Goal: Task Accomplishment & Management: Manage account settings

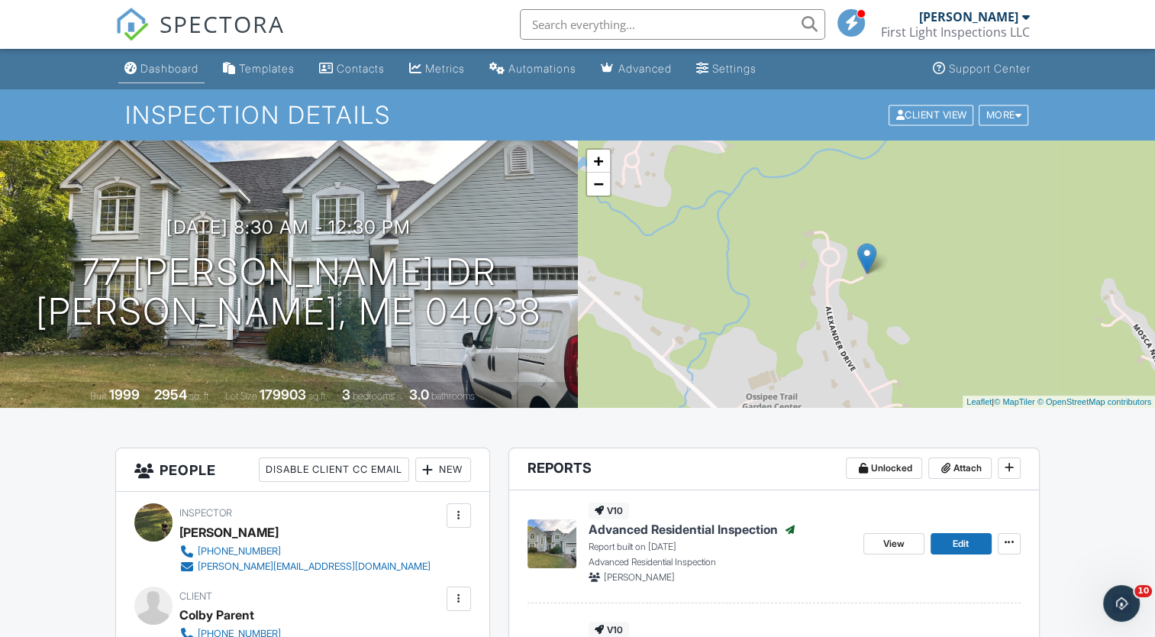
click at [159, 71] on div "Dashboard" at bounding box center [169, 68] width 58 height 13
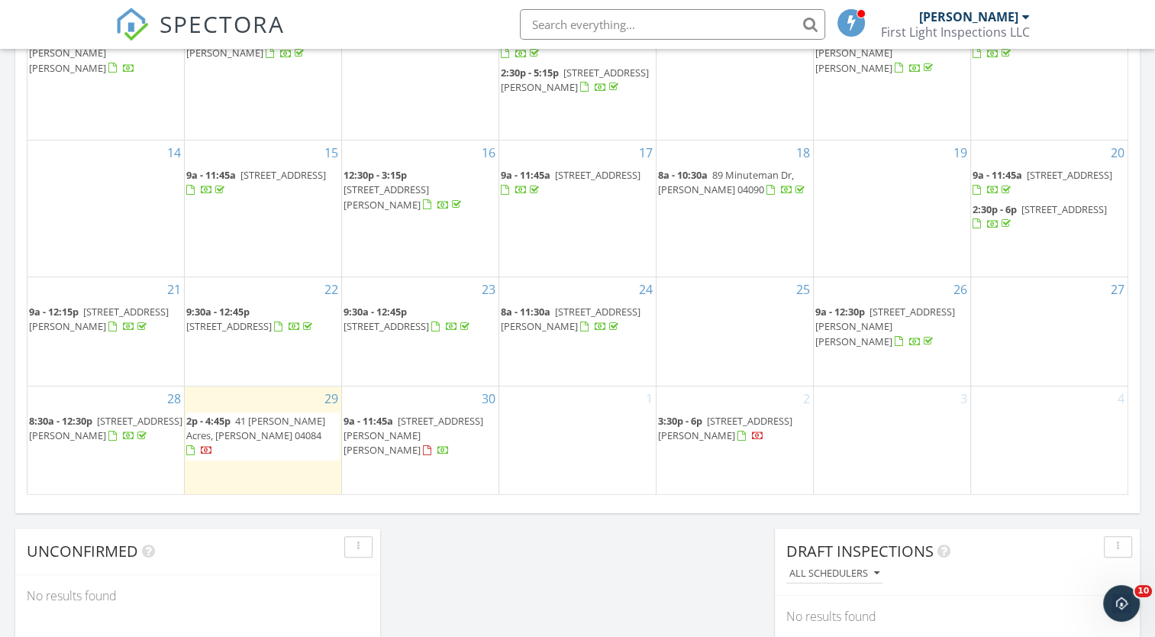
scroll to position [905, 0]
click at [245, 441] on span "41 Shaw Acres, Standish 04084" at bounding box center [255, 430] width 139 height 28
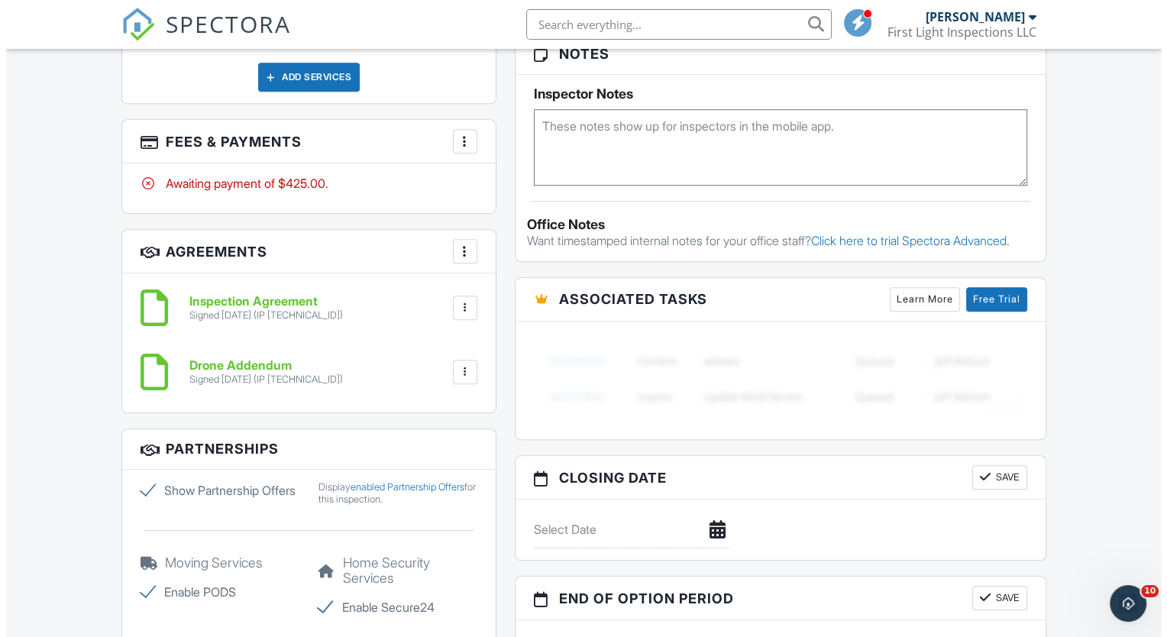
scroll to position [1020, 0]
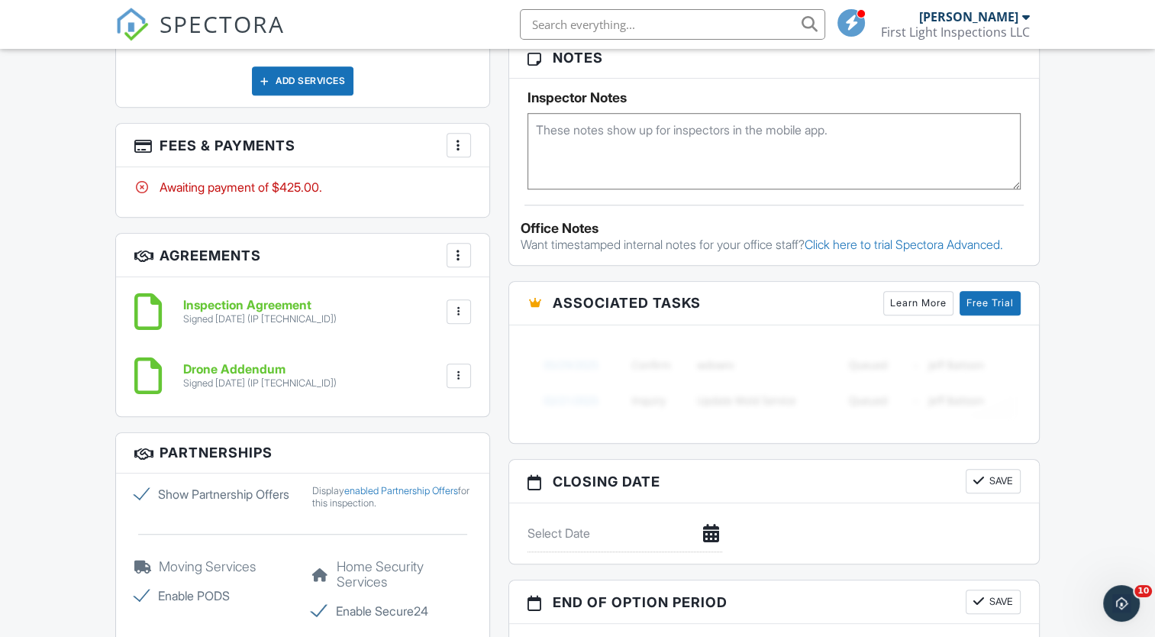
click at [464, 142] on div at bounding box center [458, 144] width 15 height 15
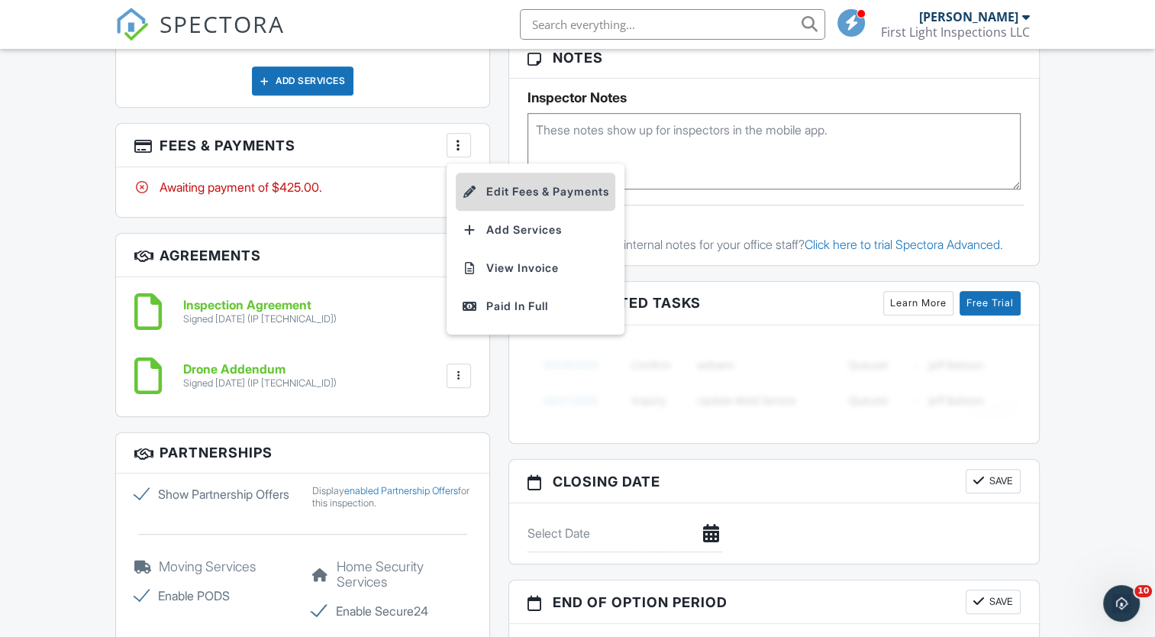
click at [533, 194] on li "Edit Fees & Payments" at bounding box center [536, 192] width 160 height 38
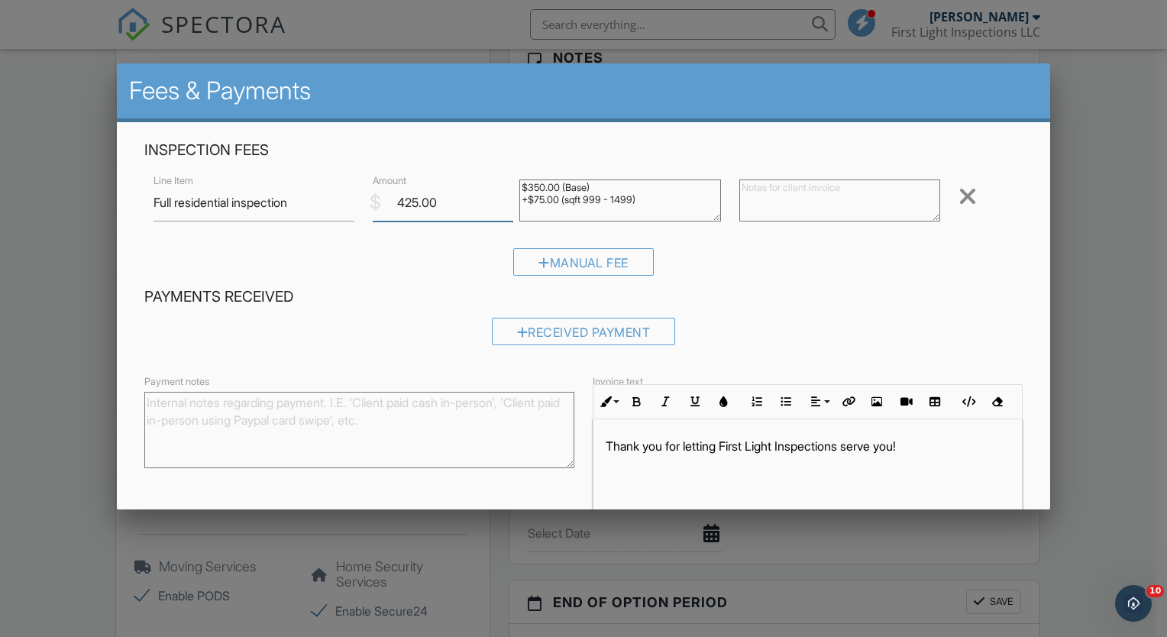
click at [416, 202] on input "425.00" at bounding box center [443, 202] width 140 height 37
type input "250.00"
drag, startPoint x: 516, startPoint y: 187, endPoint x: 654, endPoint y: 209, distance: 139.2
click at [654, 209] on textarea "$350.00 (Base) +$75.00 (sqft 999 - 1499)" at bounding box center [620, 200] width 202 height 42
click at [781, 188] on textarea at bounding box center [840, 200] width 202 height 42
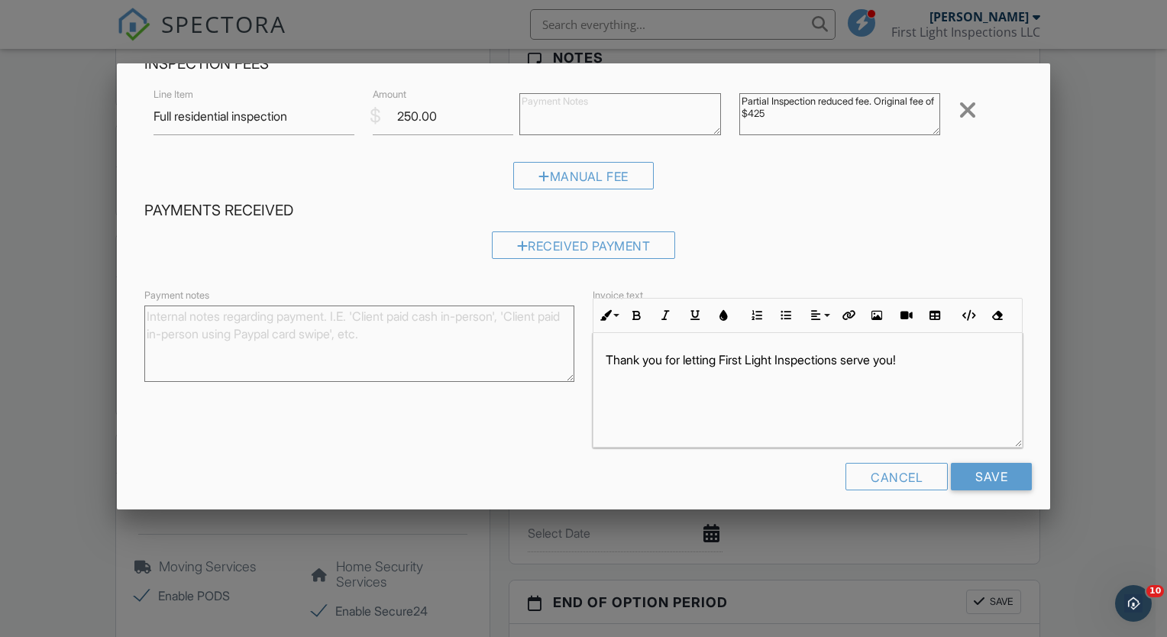
scroll to position [96, 0]
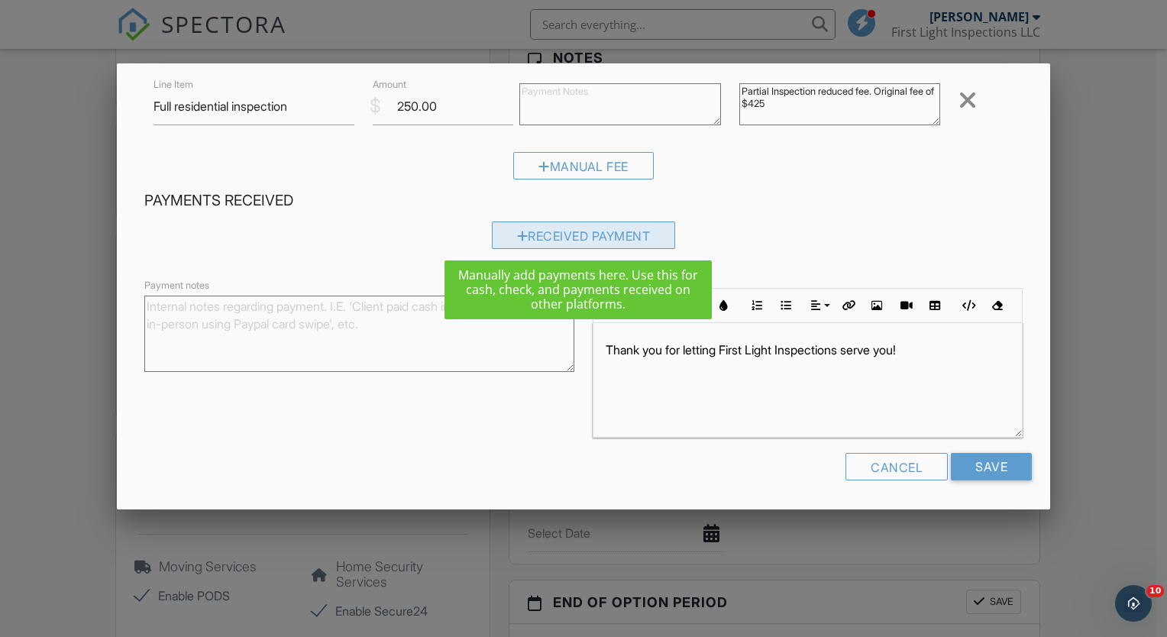
type textarea "Partial Inspection reduced fee. Original fee of $425"
click at [578, 237] on div "Received Payment" at bounding box center [584, 234] width 184 height 27
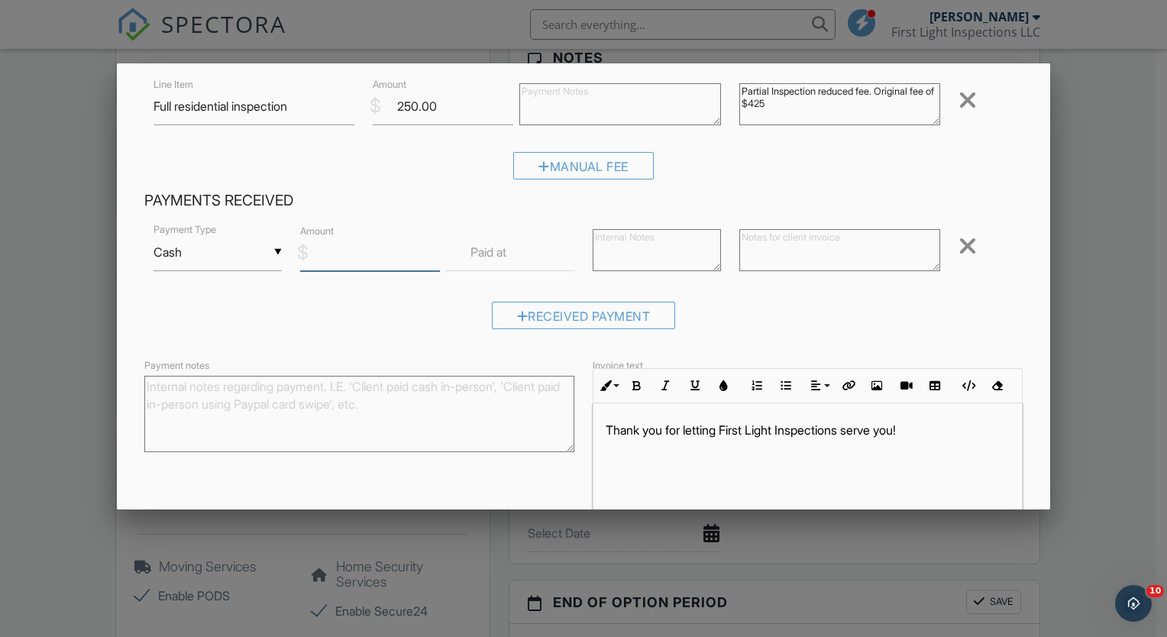
click at [368, 249] on input "Amount" at bounding box center [370, 252] width 140 height 37
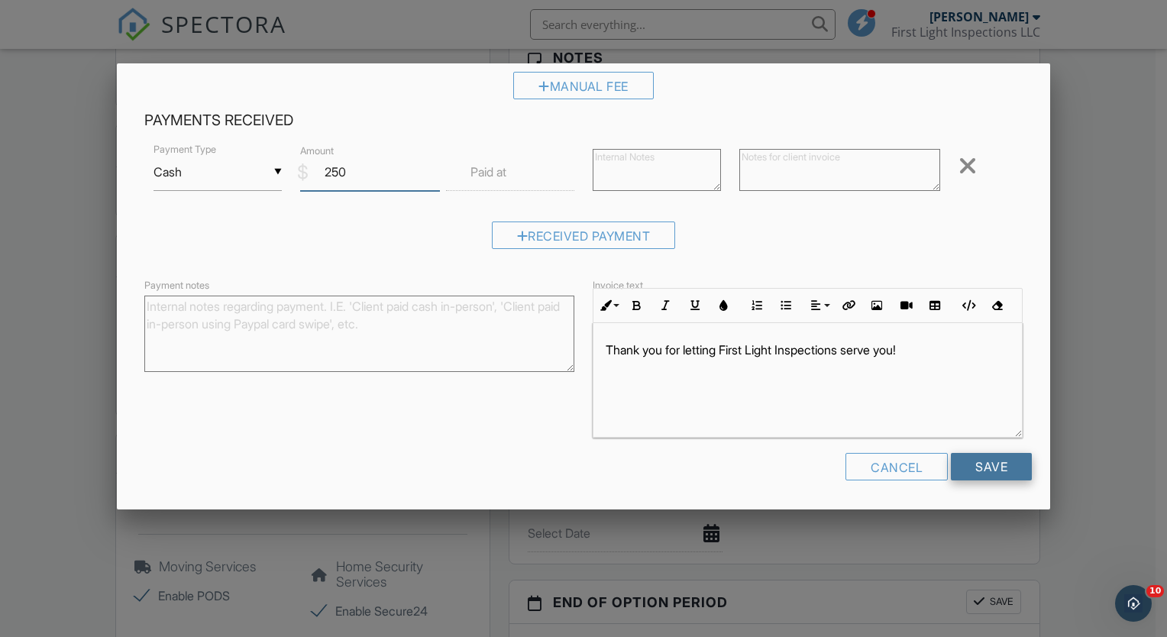
type input "250"
click at [973, 470] on input "Save" at bounding box center [991, 466] width 81 height 27
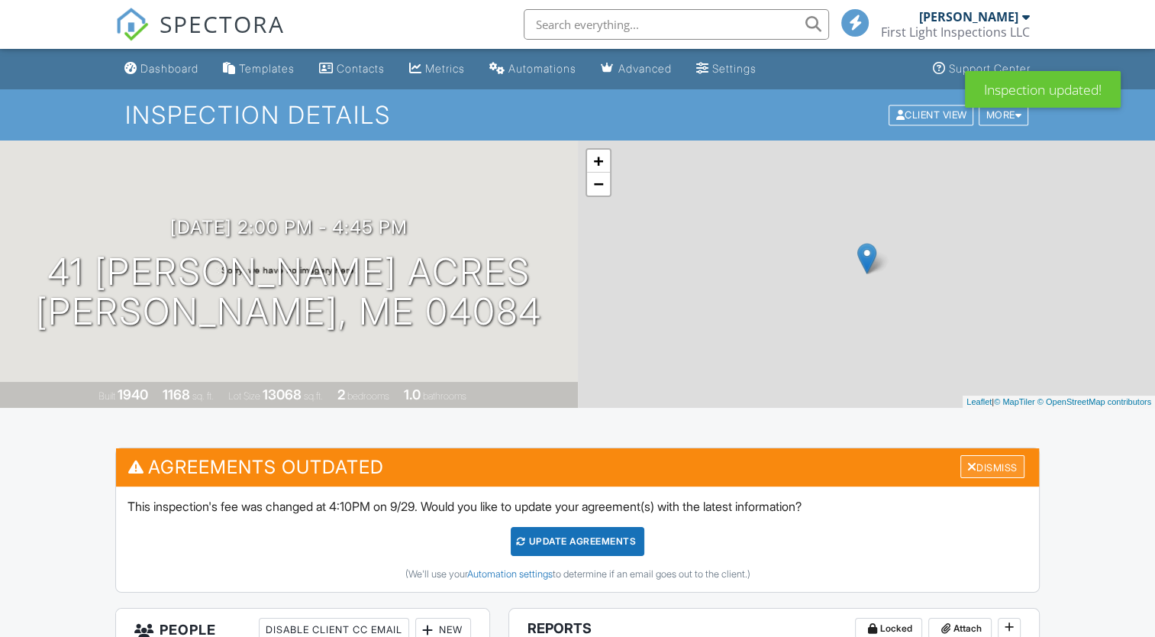
click at [967, 466] on div at bounding box center [972, 466] width 10 height 12
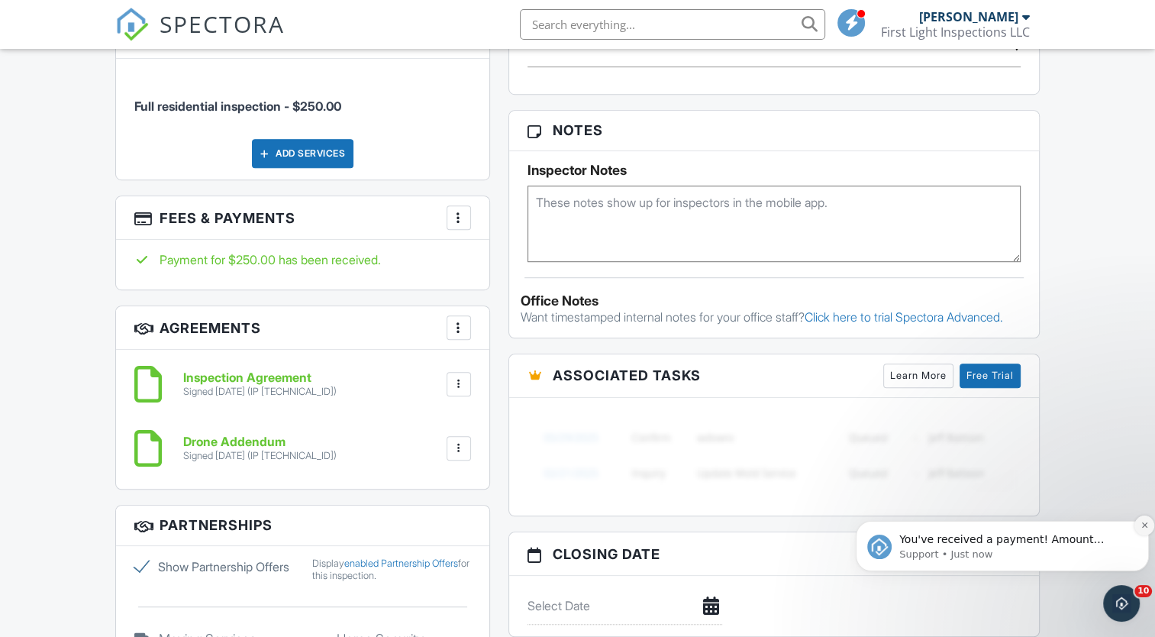
click at [1147, 521] on icon "Dismiss notification" at bounding box center [1145, 525] width 8 height 8
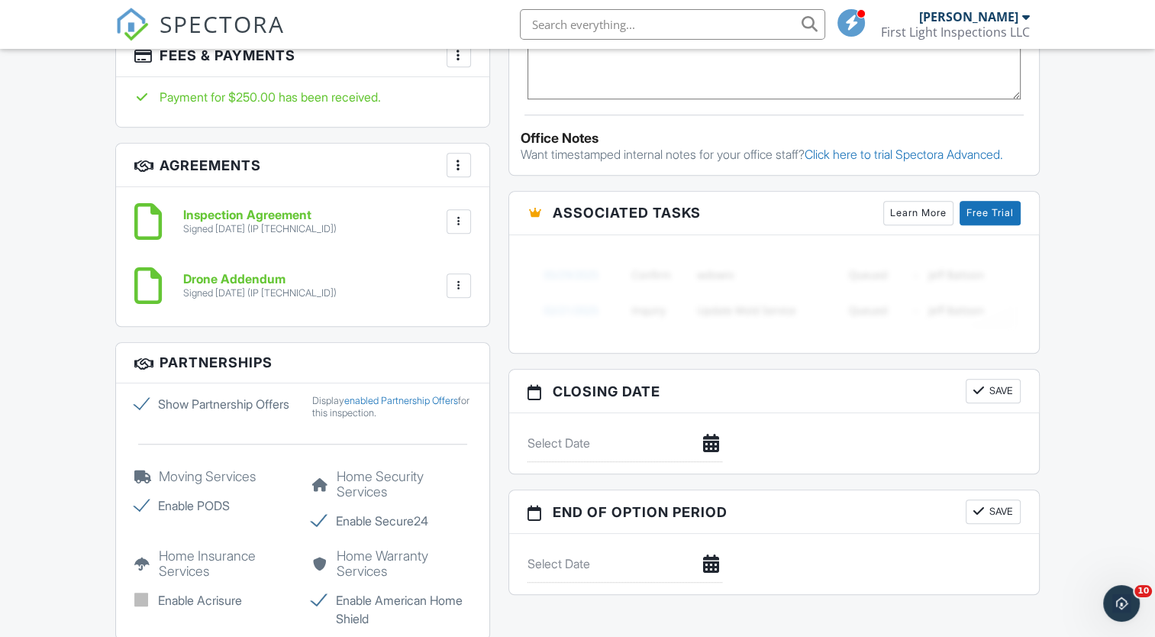
scroll to position [1095, 0]
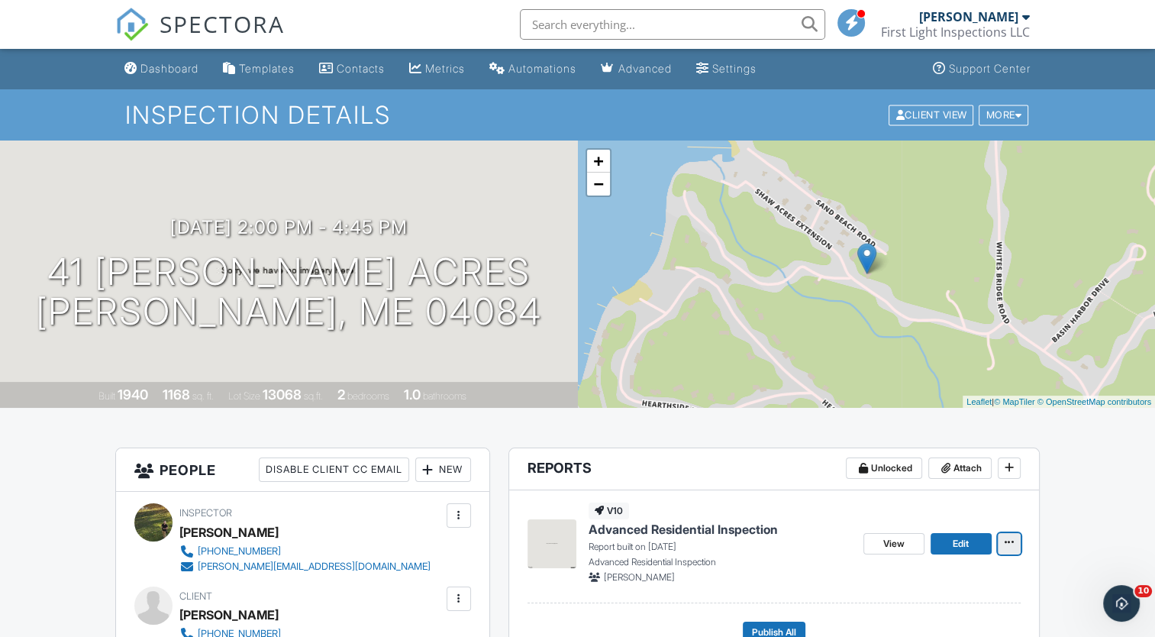
click at [1005, 541] on icon at bounding box center [1009, 542] width 9 height 11
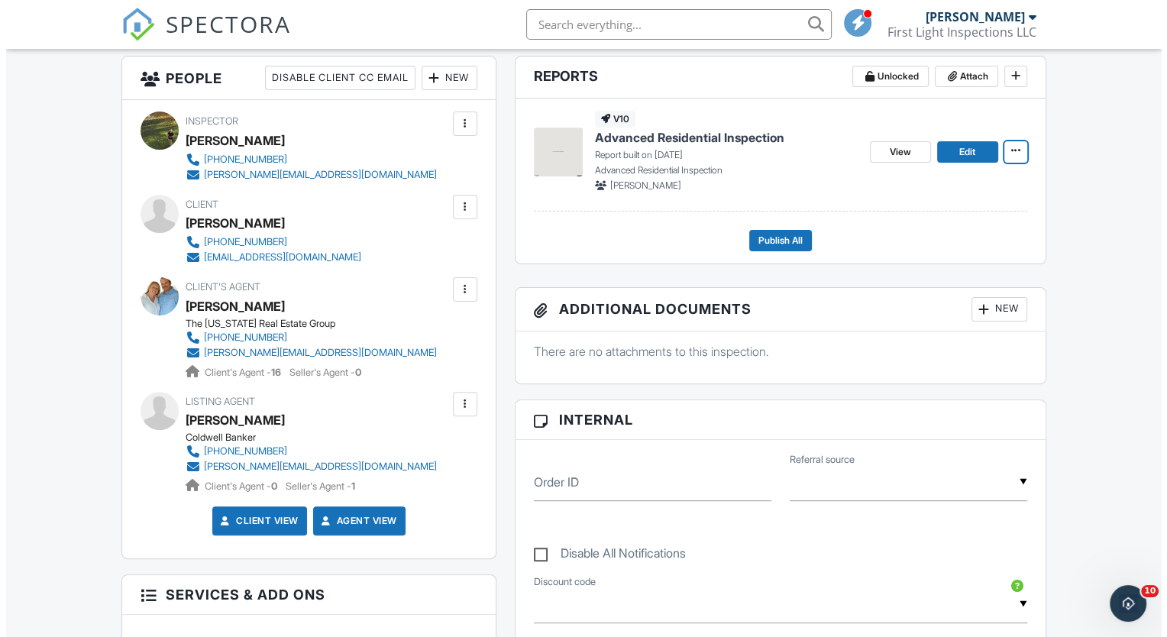
scroll to position [403, 0]
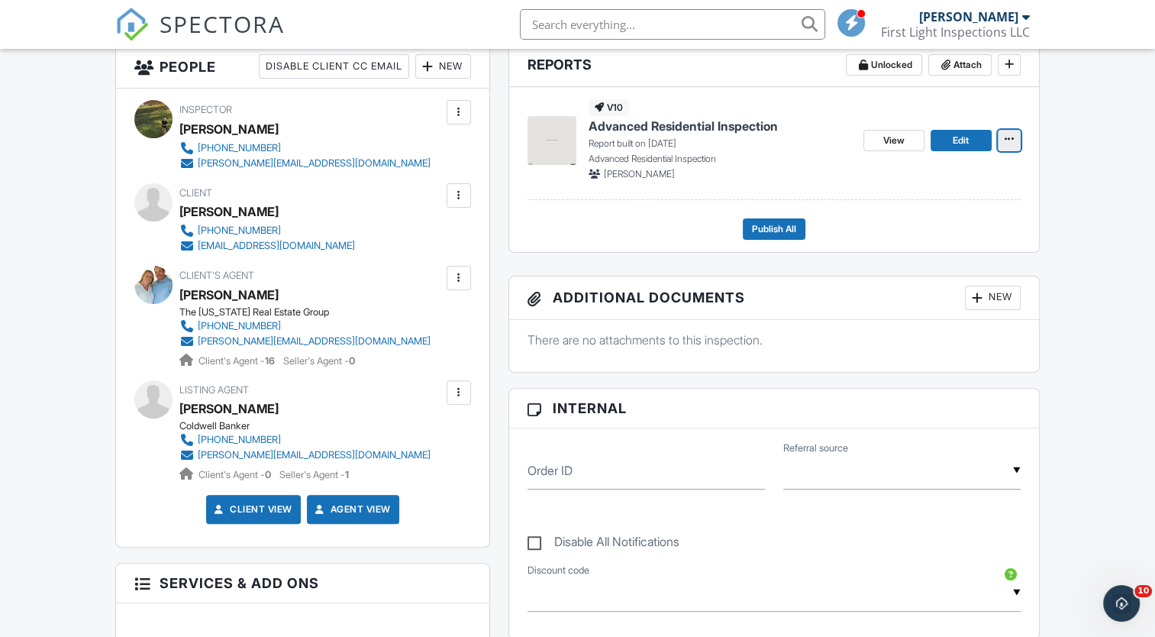
click at [1008, 136] on icon at bounding box center [1009, 139] width 9 height 11
click at [901, 244] on input "Delete Report" at bounding box center [933, 252] width 156 height 34
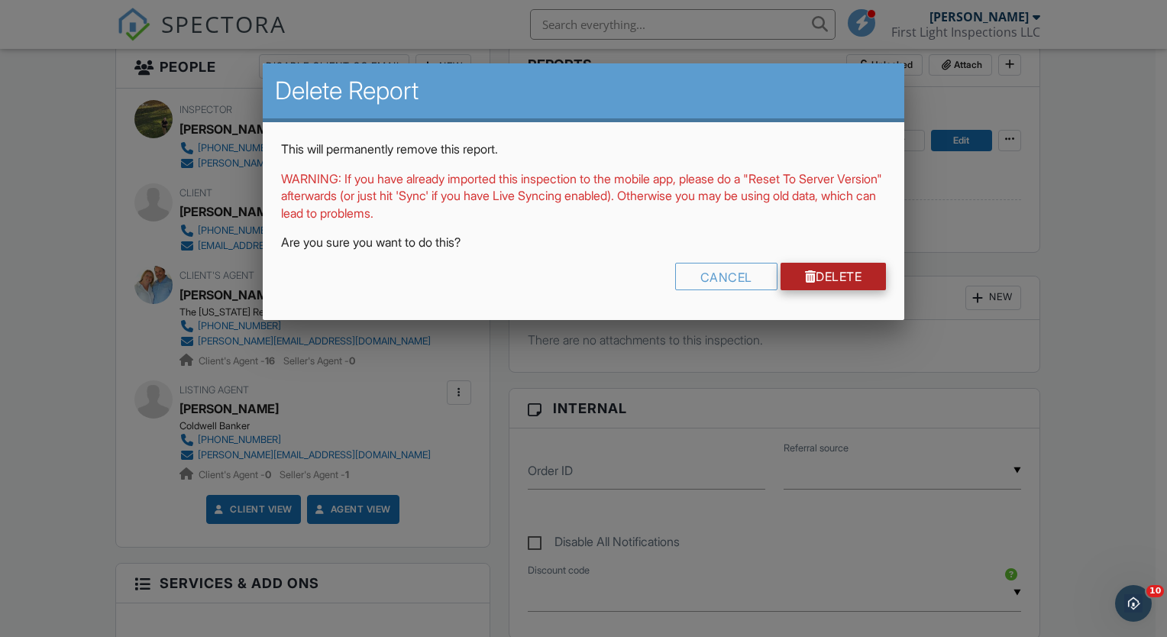
click at [846, 271] on link "Delete" at bounding box center [833, 276] width 106 height 27
